Goal: Information Seeking & Learning: Learn about a topic

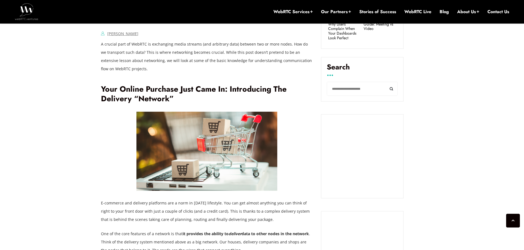
scroll to position [330, 0]
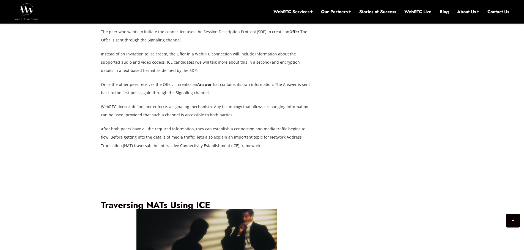
scroll to position [811, 0]
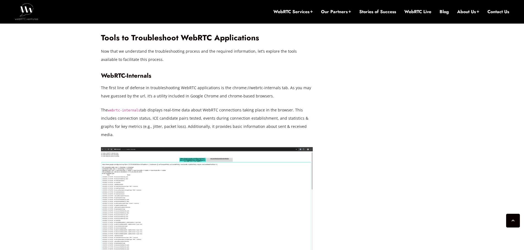
scroll to position [1237, 0]
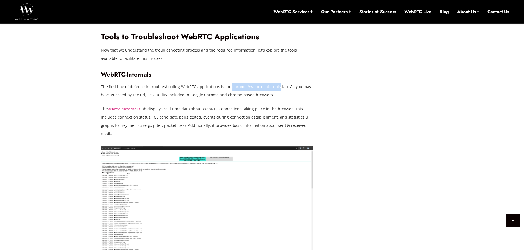
drag, startPoint x: 227, startPoint y: 62, endPoint x: 274, endPoint y: 64, distance: 47.1
click at [274, 83] on p "The first line of defense in troubleshooting WebRTC applications is the chrome:…" at bounding box center [207, 91] width 212 height 16
copy p "chrome://webrtc-internals"
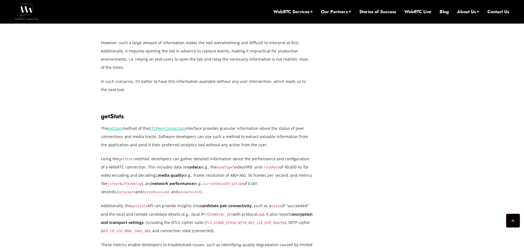
scroll to position [1484, 0]
